Goal: Task Accomplishment & Management: Manage account settings

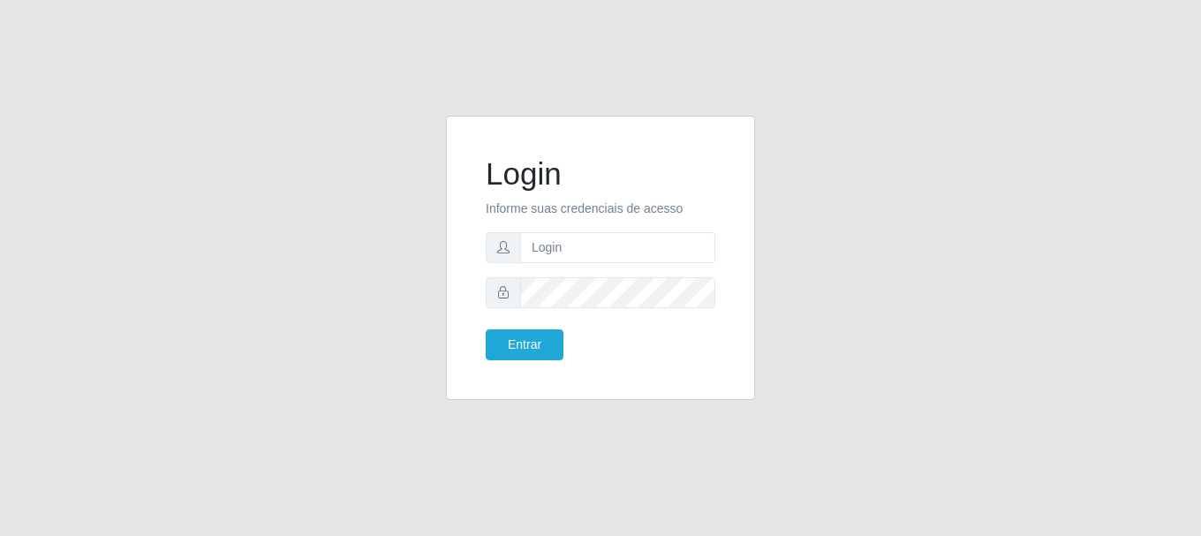
click at [546, 268] on form "Login Informe suas credenciais de acesso Entrar" at bounding box center [601, 257] width 230 height 205
click at [544, 243] on input "text" at bounding box center [617, 247] width 195 height 31
type input "d"
type input "[EMAIL_ADDRESS][DOMAIN_NAME]"
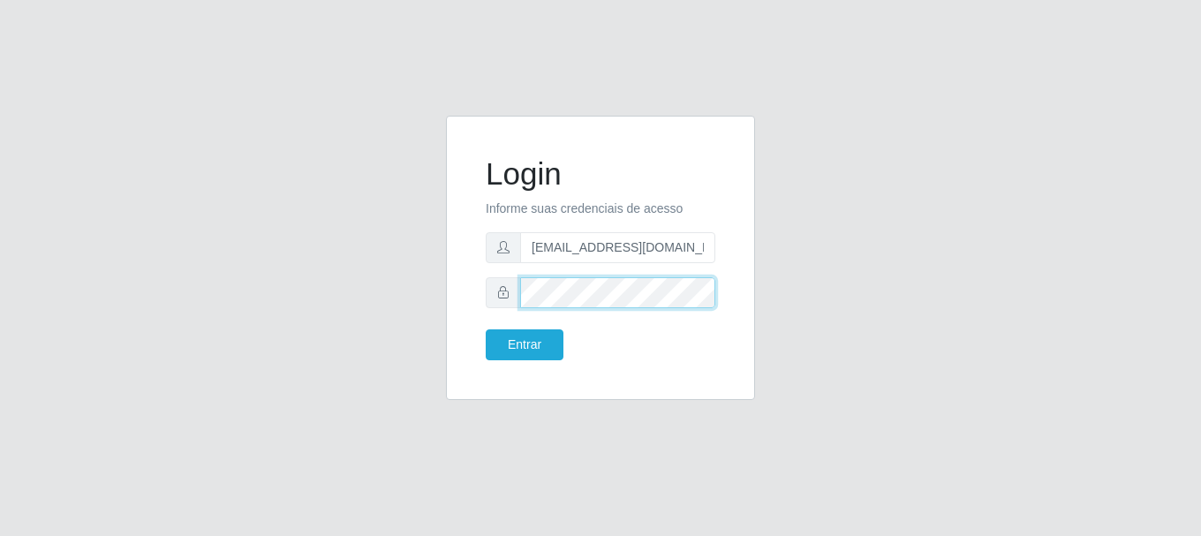
click at [486, 329] on button "Entrar" at bounding box center [525, 344] width 78 height 31
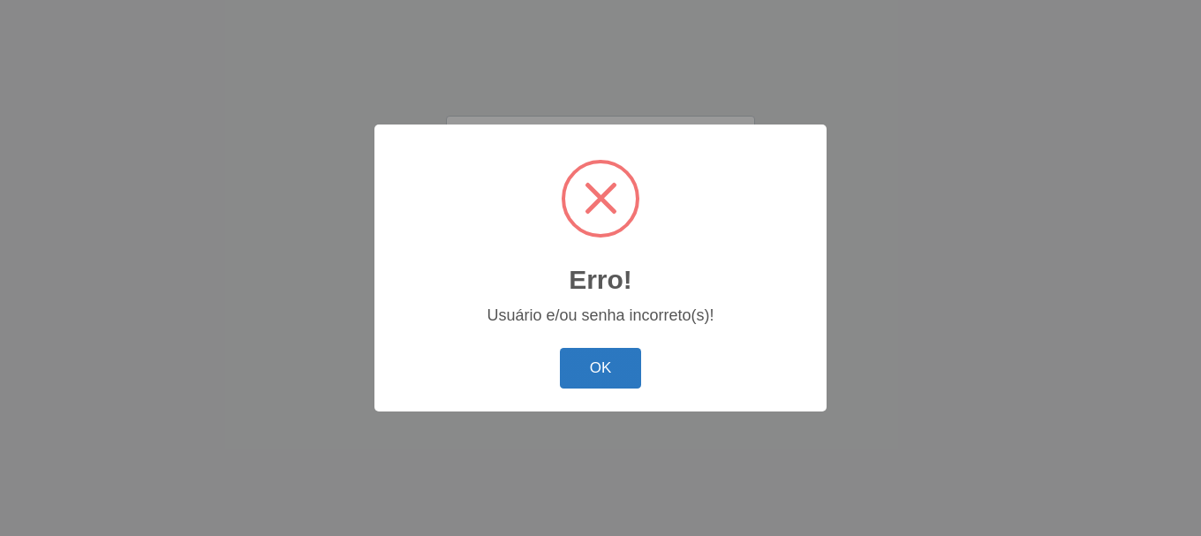
click at [609, 378] on button "OK" at bounding box center [601, 369] width 82 height 42
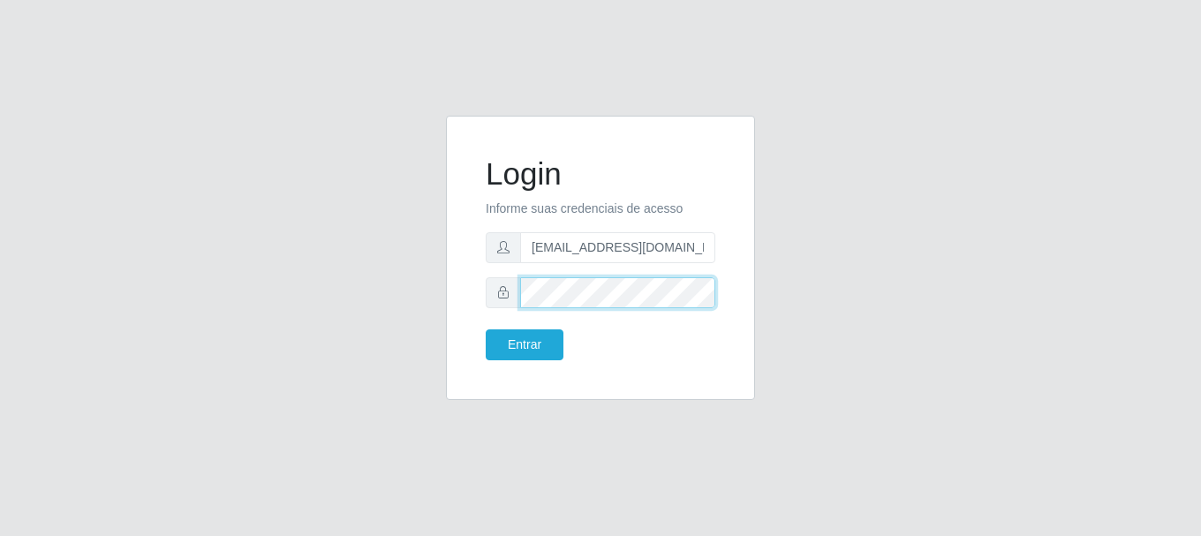
click at [486, 329] on button "Entrar" at bounding box center [525, 344] width 78 height 31
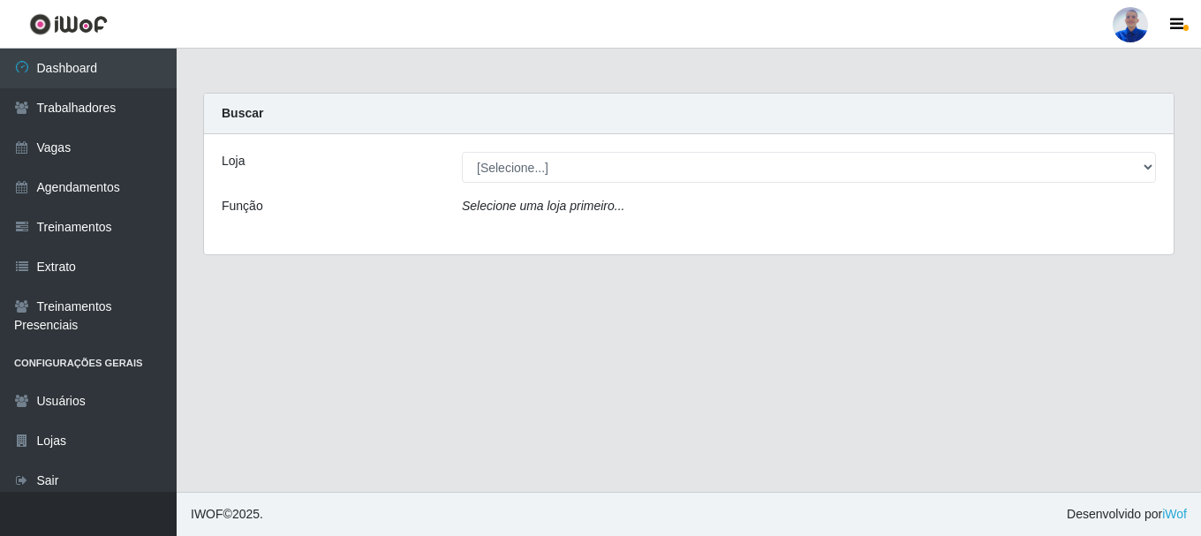
click at [540, 185] on div "Loja [Selecione...] Supermercado São Sebastião - Unidade Camalaú Função Selecio…" at bounding box center [689, 194] width 970 height 120
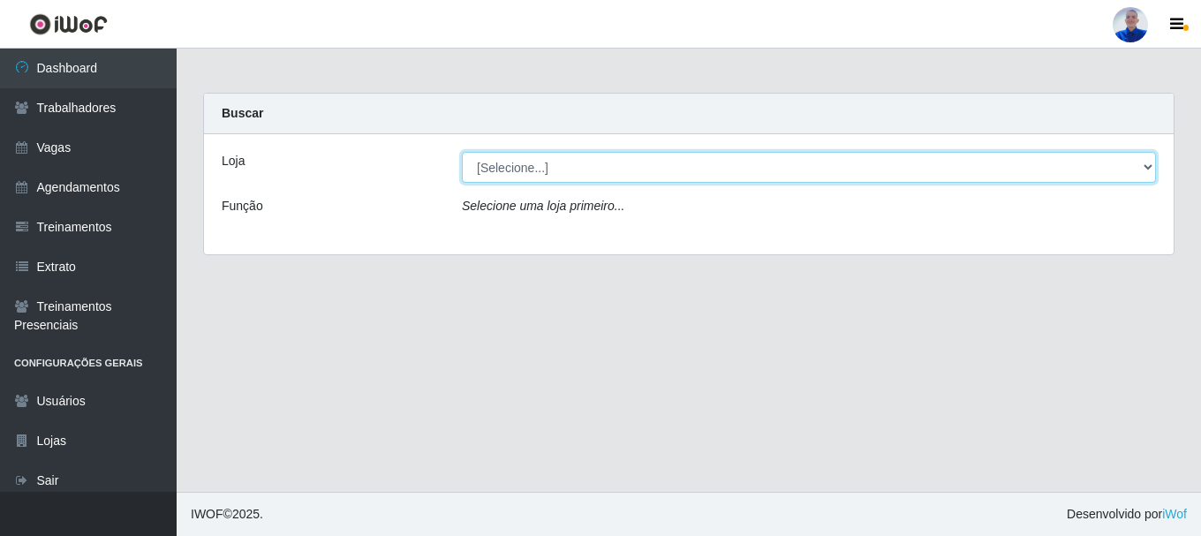
click at [545, 172] on select "[Selecione...] Supermercado [GEOGRAPHIC_DATA]" at bounding box center [809, 167] width 694 height 31
select select "165"
click at [462, 152] on select "[Selecione...] Supermercado [GEOGRAPHIC_DATA]" at bounding box center [809, 167] width 694 height 31
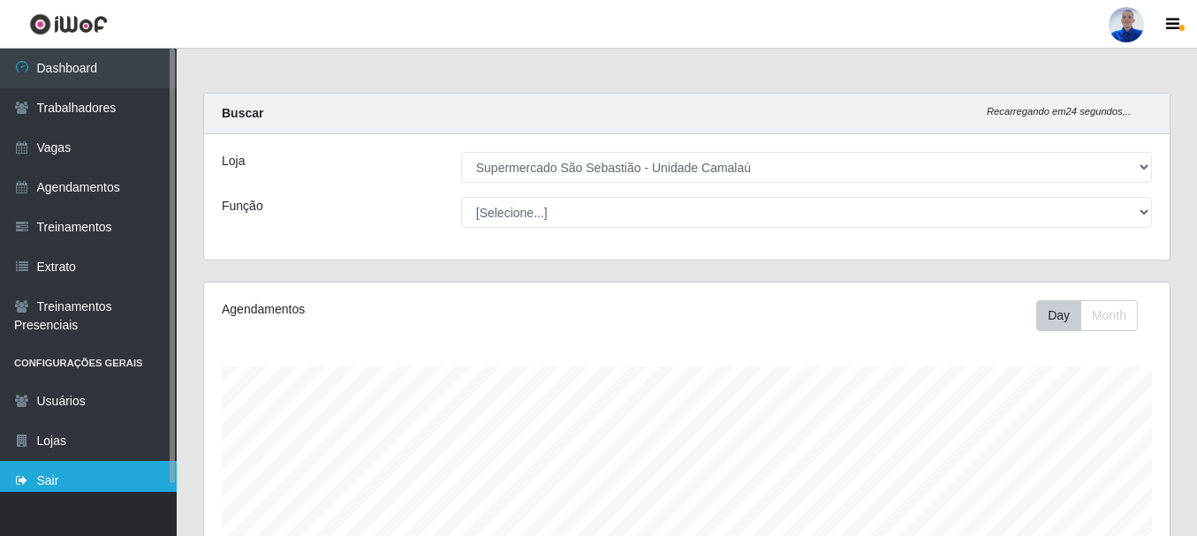
click at [129, 489] on link "Sair" at bounding box center [88, 481] width 177 height 40
